Goal: Task Accomplishment & Management: Manage account settings

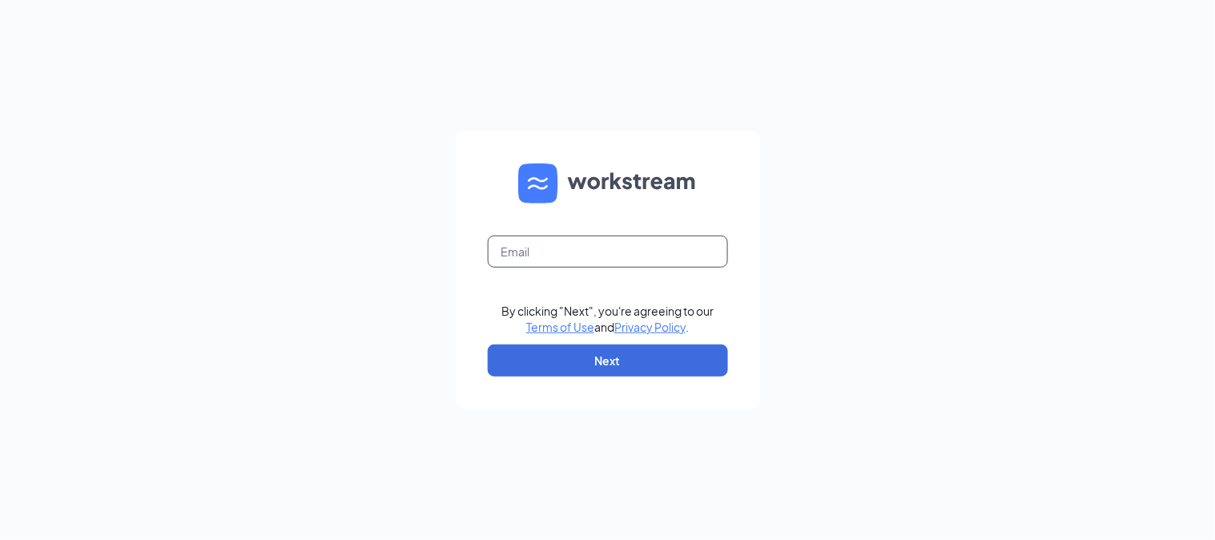
click at [559, 249] on input "text" at bounding box center [608, 252] width 240 height 32
type input "303374@brewingbrand.com"
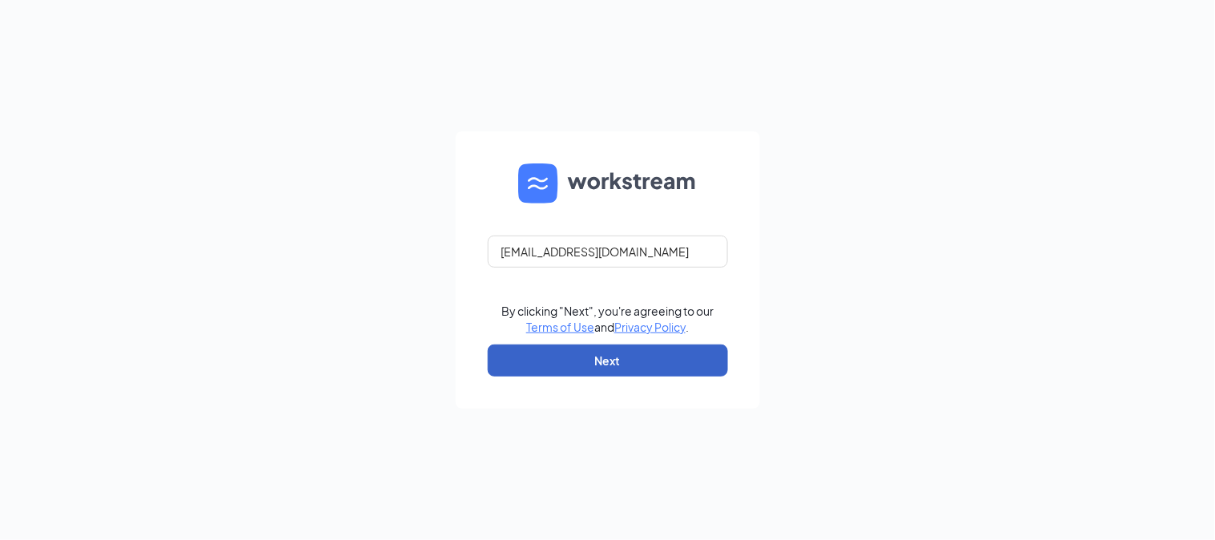
click at [651, 364] on button "Next" at bounding box center [608, 360] width 240 height 32
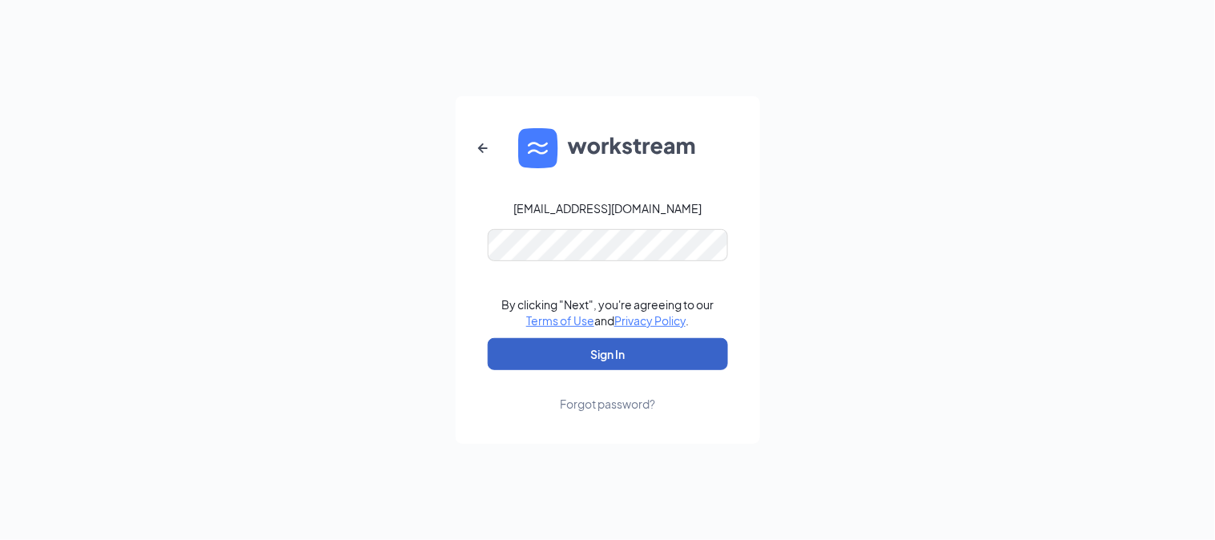
click at [606, 362] on button "Sign In" at bounding box center [608, 354] width 240 height 32
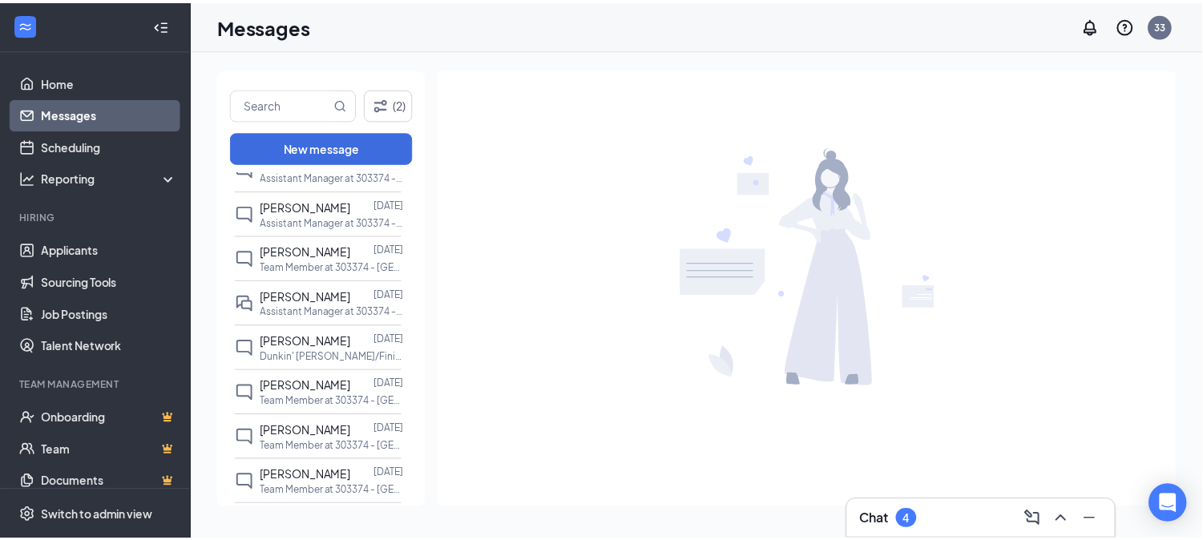
scroll to position [435, 0]
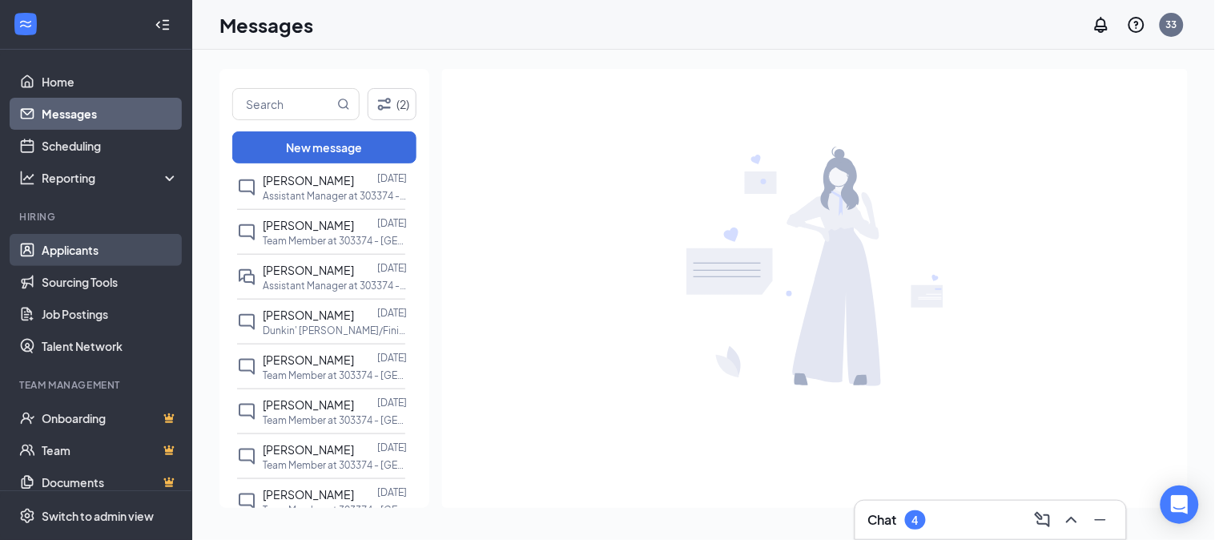
drag, startPoint x: 421, startPoint y: 242, endPoint x: 67, endPoint y: 254, distance: 353.5
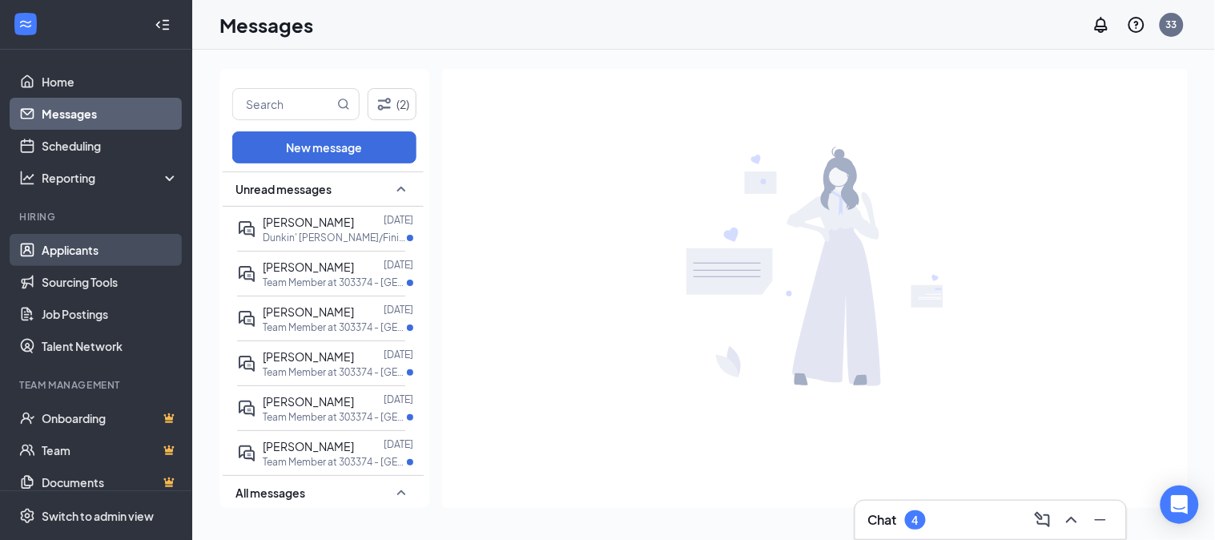
click at [61, 249] on link "Applicants" at bounding box center [110, 250] width 137 height 32
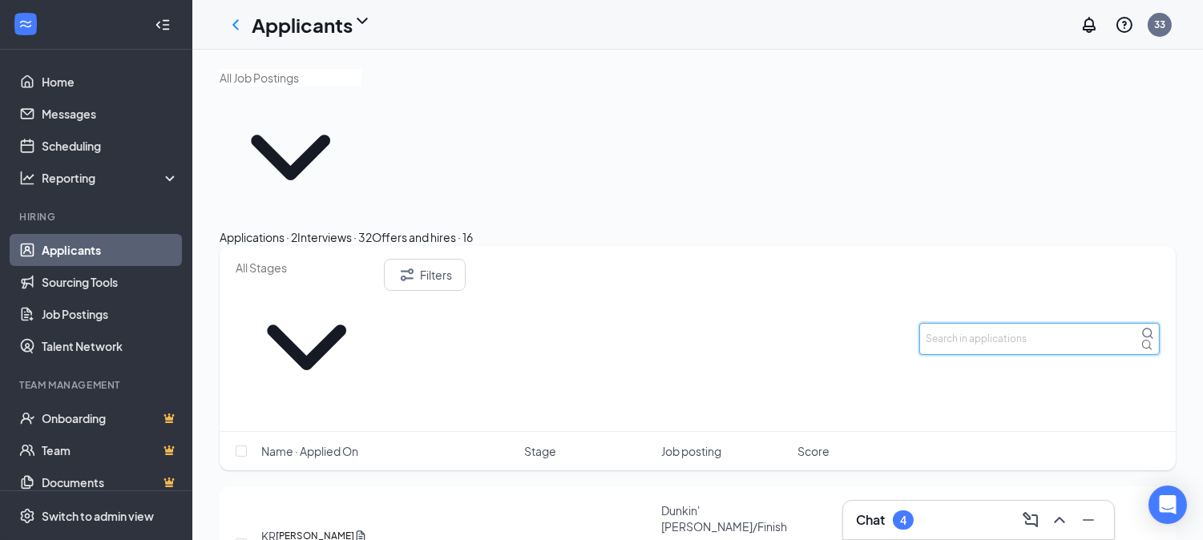
click at [998, 323] on input "text" at bounding box center [1039, 339] width 240 height 32
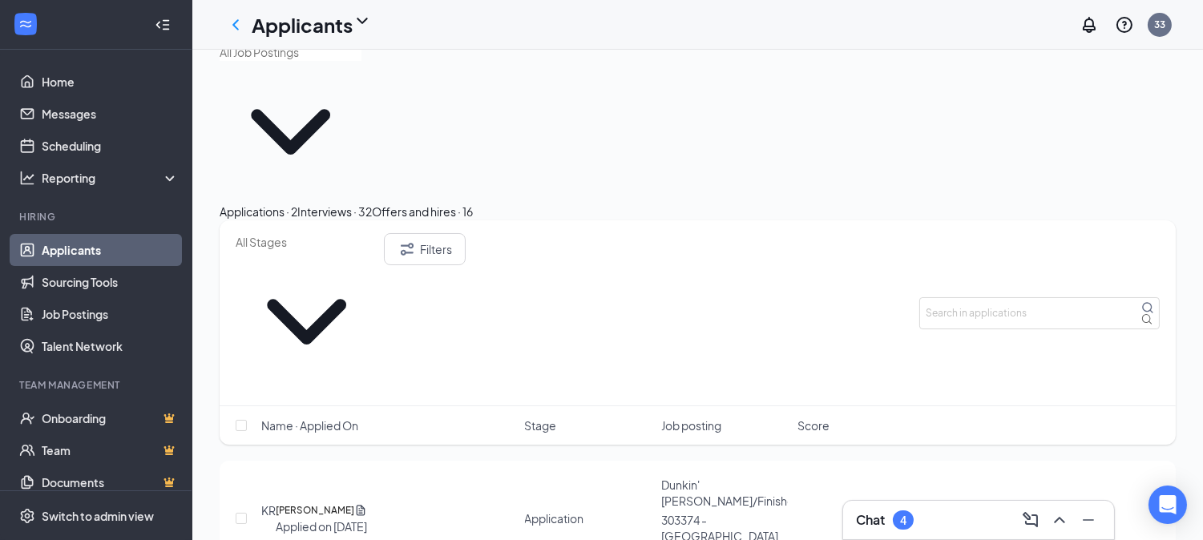
click at [372, 203] on div "Interviews · 32" at bounding box center [334, 212] width 75 height 18
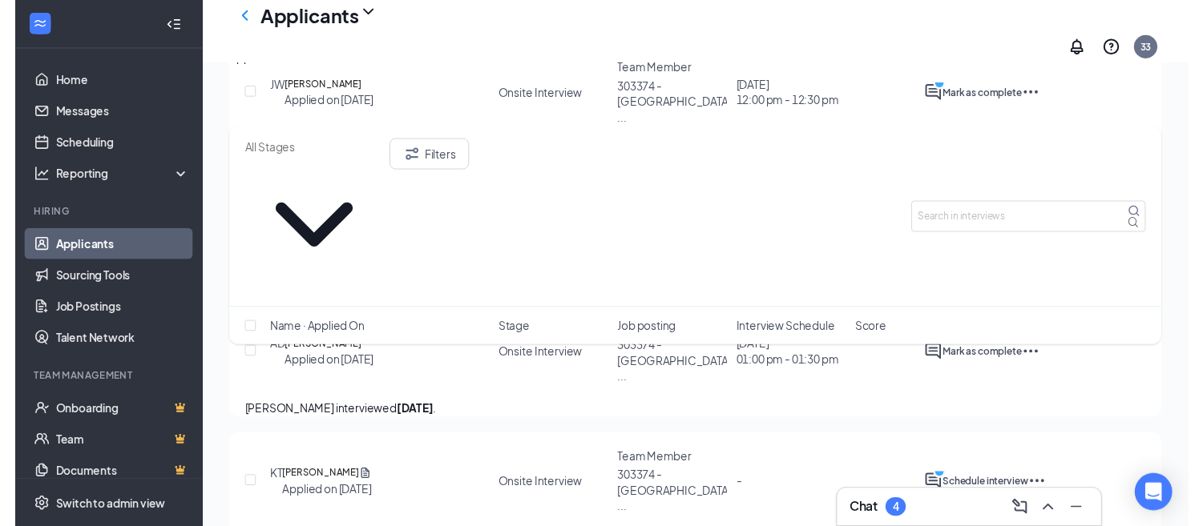
scroll to position [3326, 0]
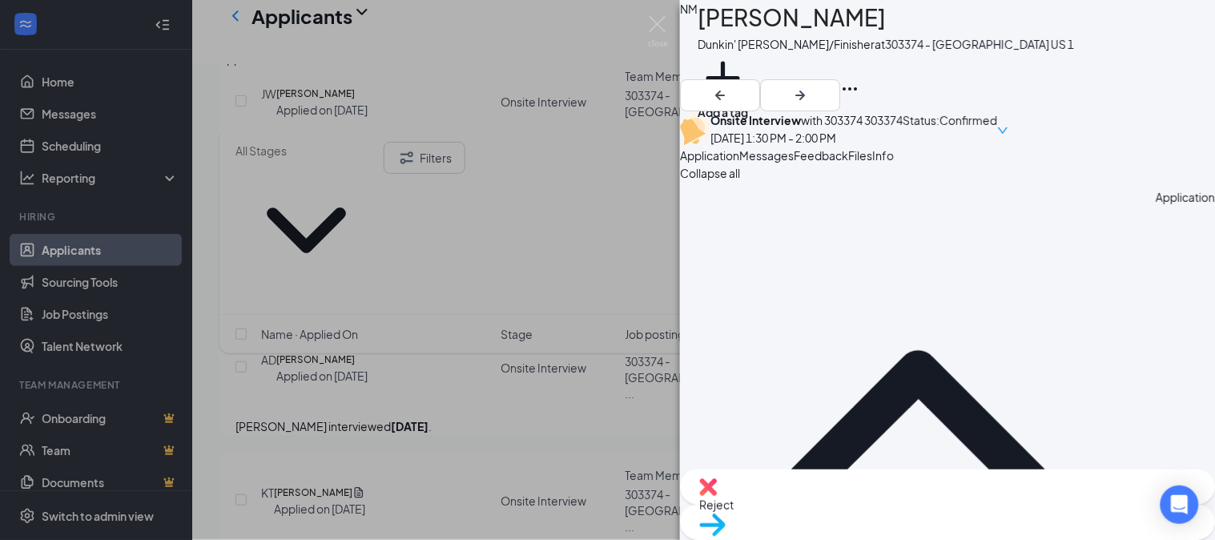
click at [582, 17] on div "NM [PERSON_NAME] Dunkin' [PERSON_NAME]/Finisher at 303374 - [GEOGRAPHIC_DATA] U…" at bounding box center [607, 270] width 1215 height 540
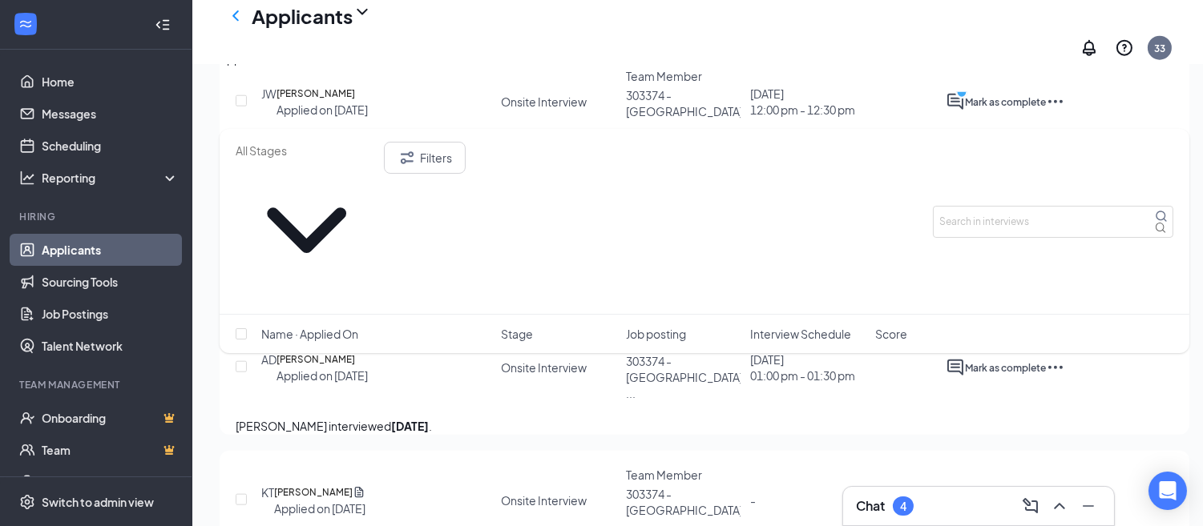
click at [473, 67] on div "Offers and hires · 16" at bounding box center [422, 59] width 101 height 18
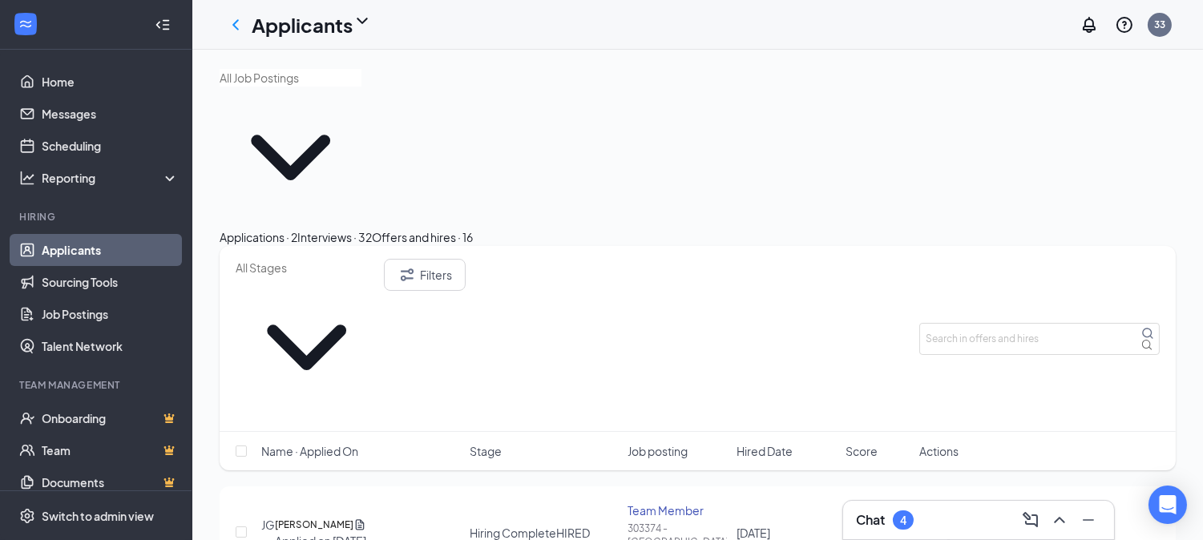
click at [1024, 523] on icon "Ellipses" at bounding box center [1014, 532] width 19 height 19
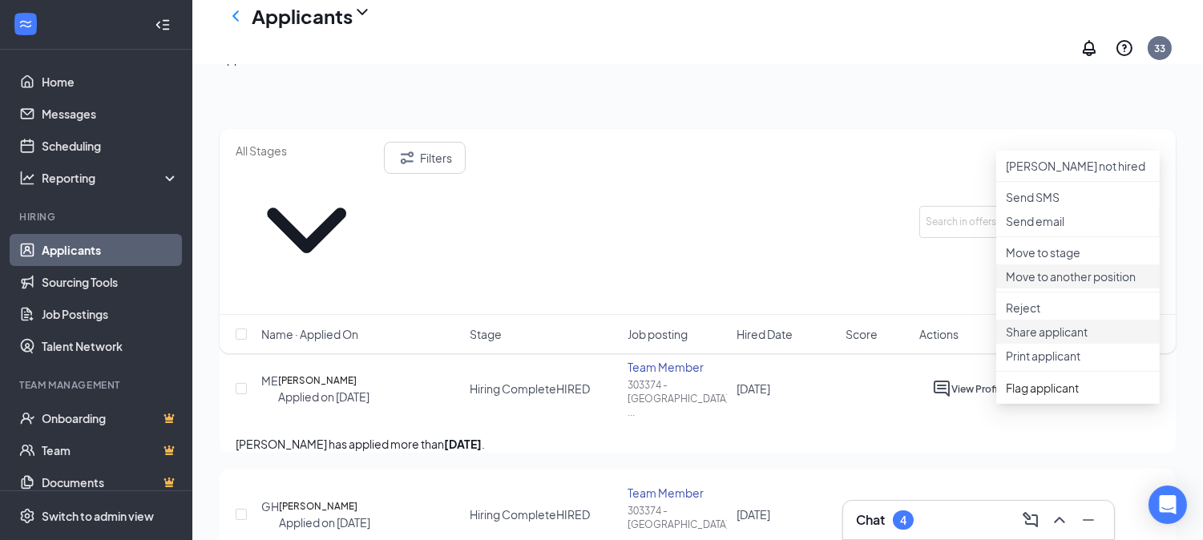
scroll to position [178, 0]
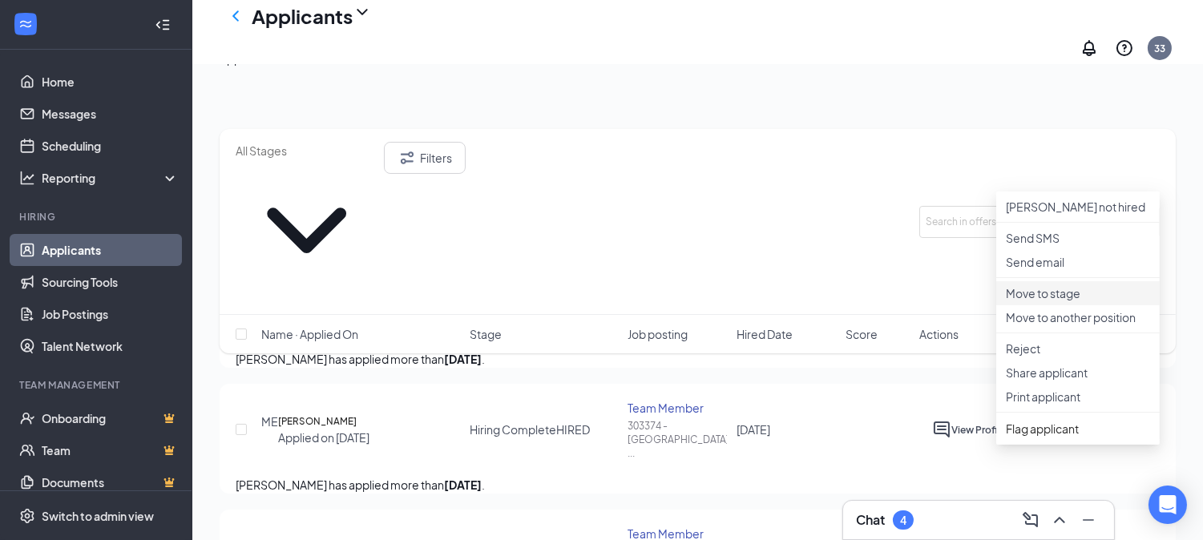
click at [1064, 301] on p "Move to stage" at bounding box center [1077, 293] width 144 height 16
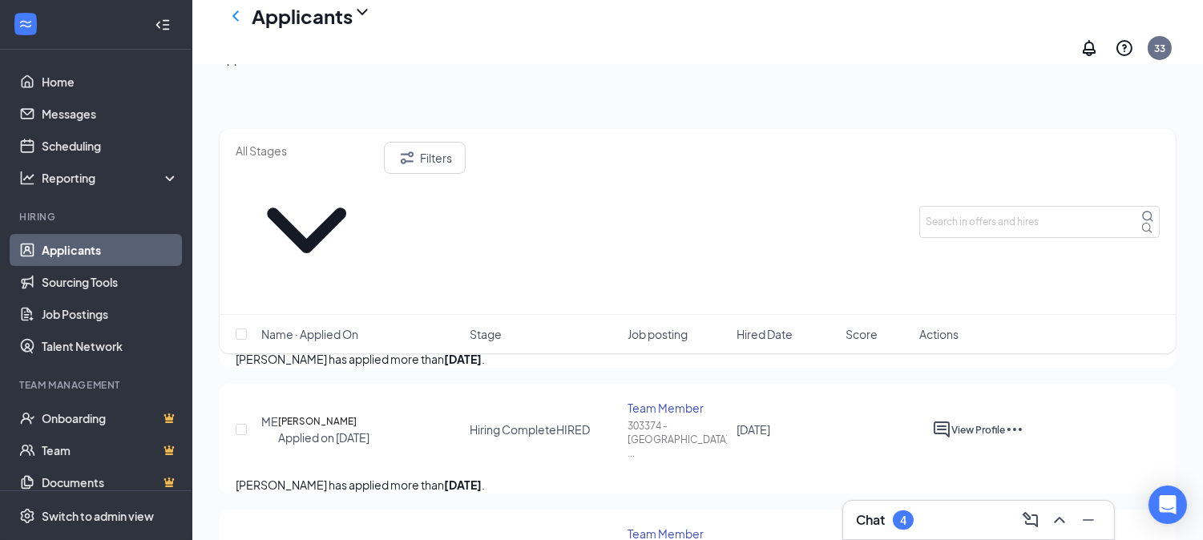
drag, startPoint x: 622, startPoint y: 356, endPoint x: 796, endPoint y: 340, distance: 175.3
drag, startPoint x: 709, startPoint y: 354, endPoint x: 773, endPoint y: 357, distance: 64.1
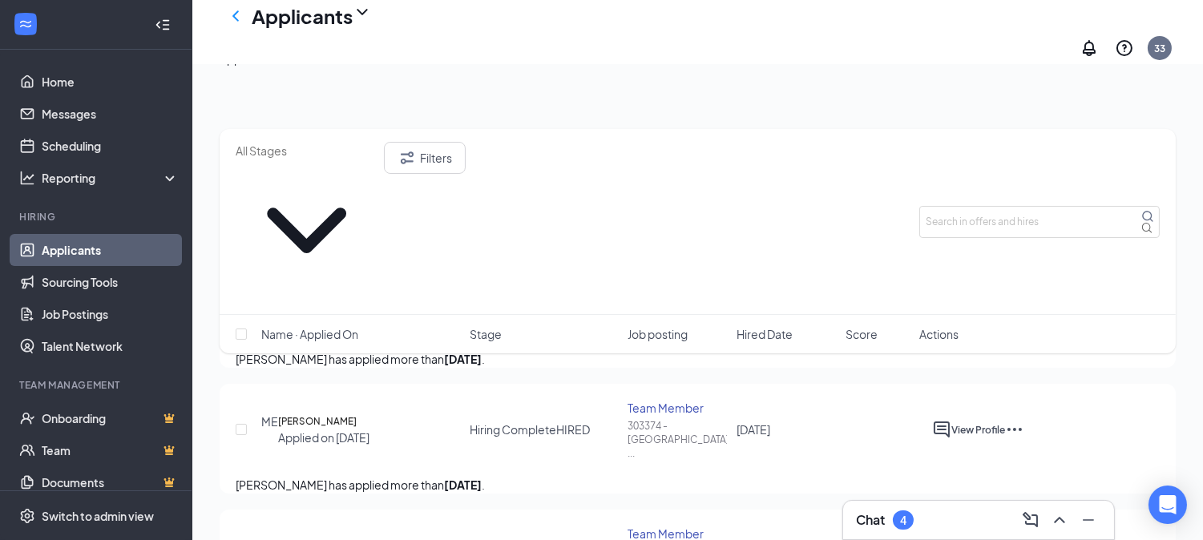
type input "13"
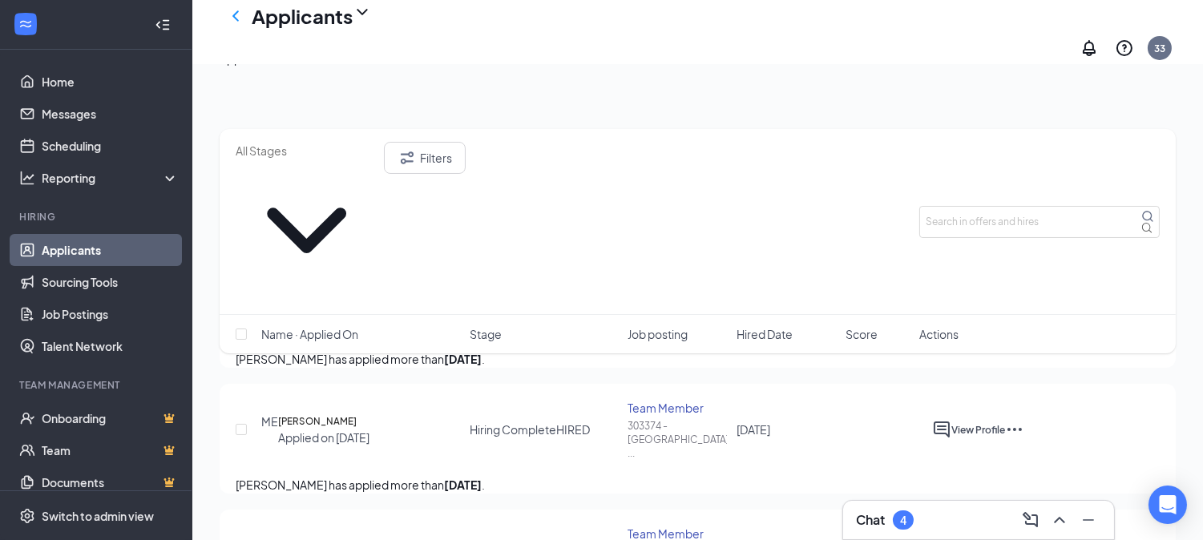
drag, startPoint x: 618, startPoint y: 355, endPoint x: 768, endPoint y: 353, distance: 149.0
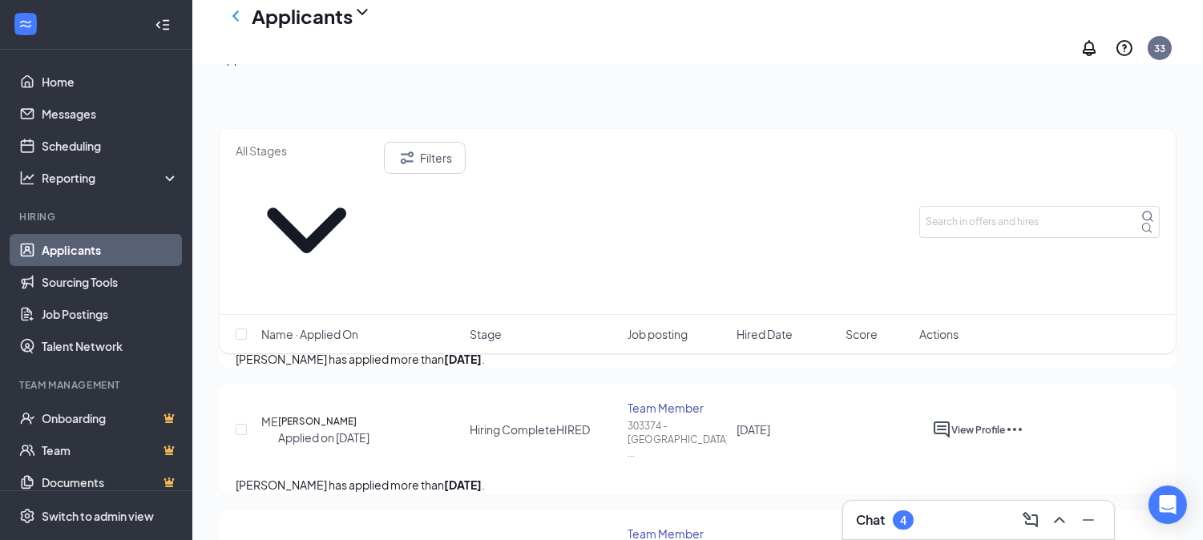
type input "[DATE]"
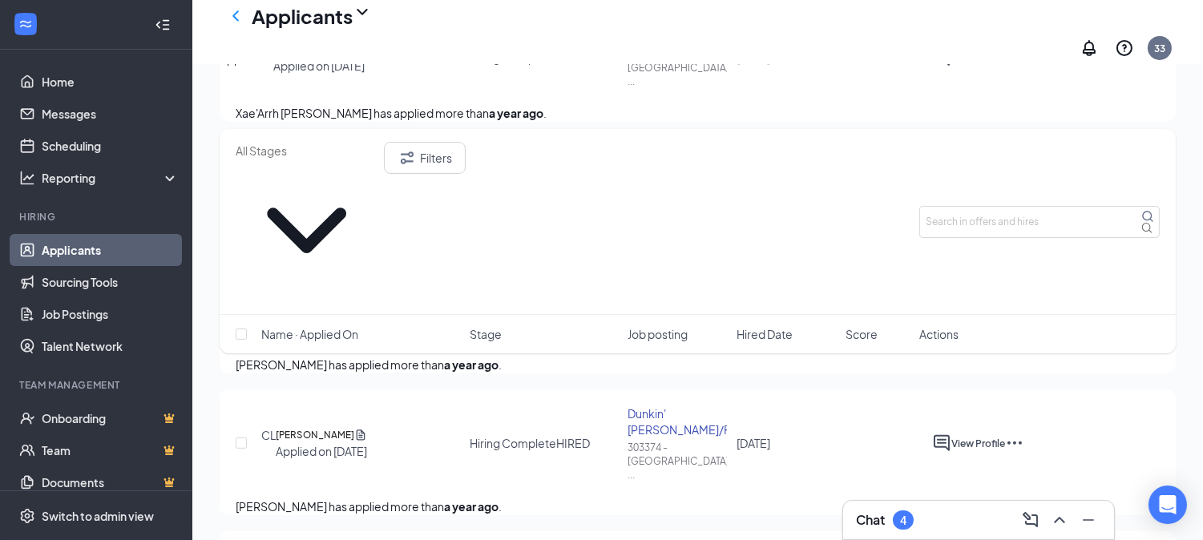
scroll to position [1190, 0]
